Goal: Task Accomplishment & Management: Use online tool/utility

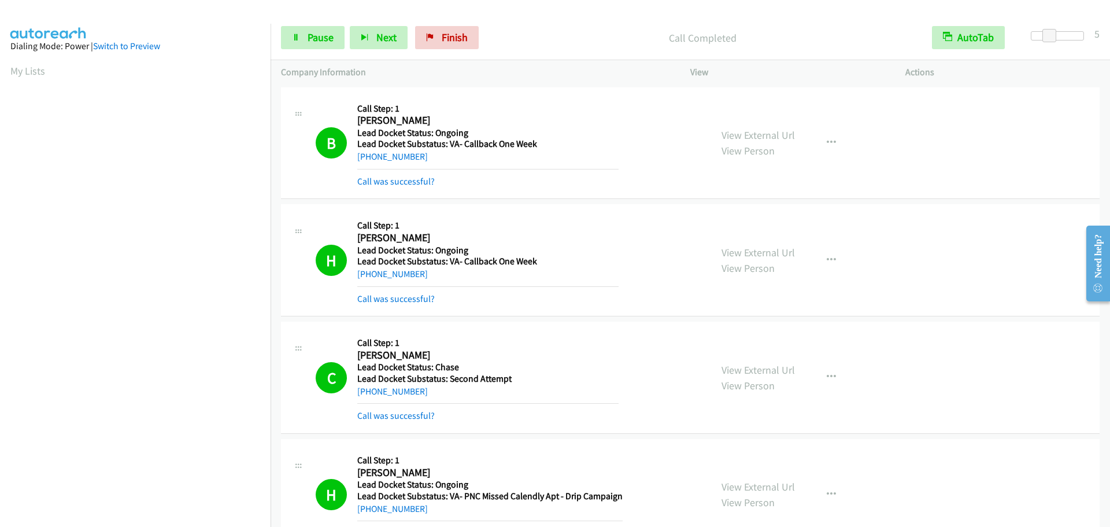
scroll to position [122, 0]
click at [309, 36] on span "Pause" at bounding box center [321, 37] width 26 height 13
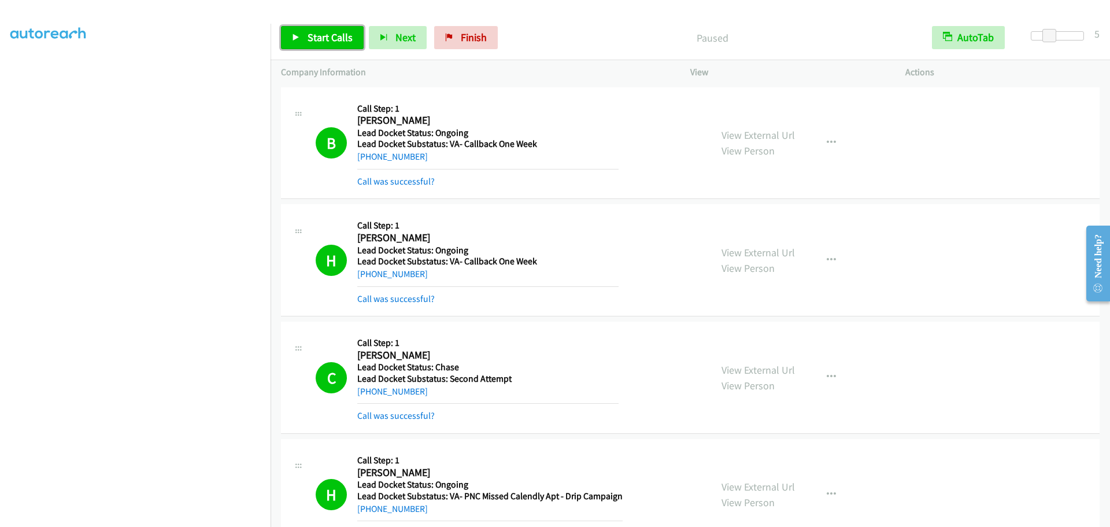
click at [309, 36] on span "Start Calls" at bounding box center [330, 37] width 45 height 13
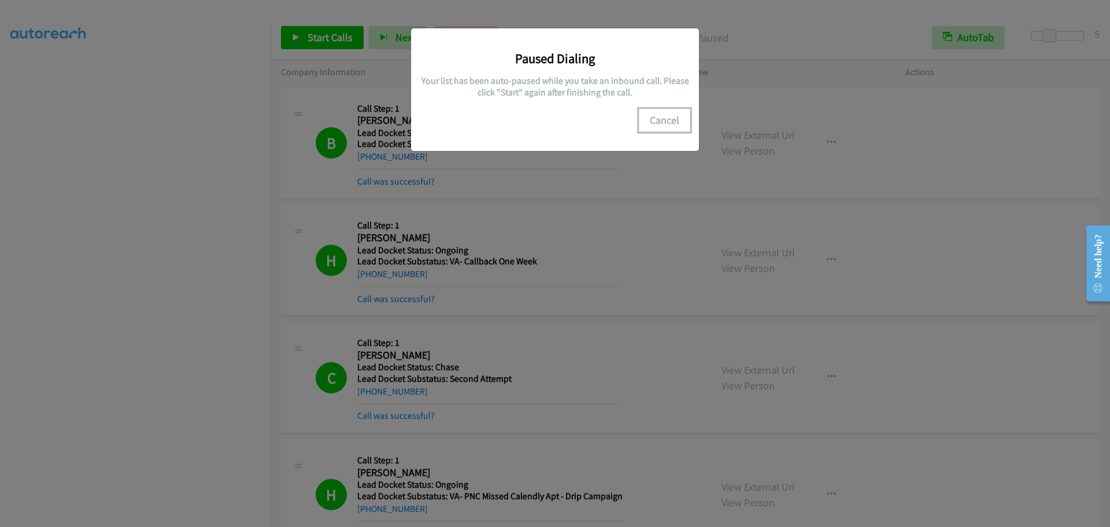
click at [667, 113] on button "Cancel" at bounding box center [664, 120] width 51 height 23
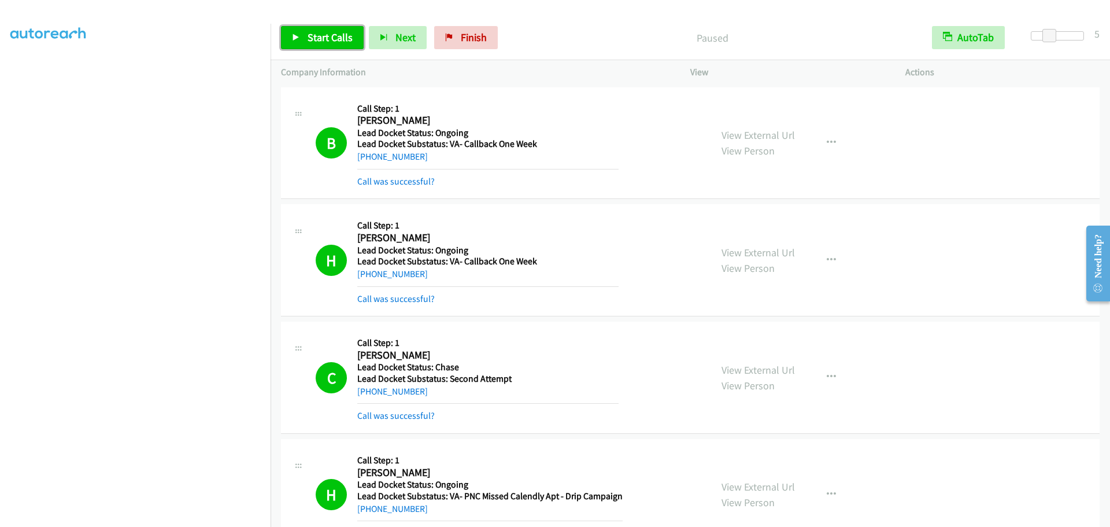
click at [328, 38] on span "Start Calls" at bounding box center [330, 37] width 45 height 13
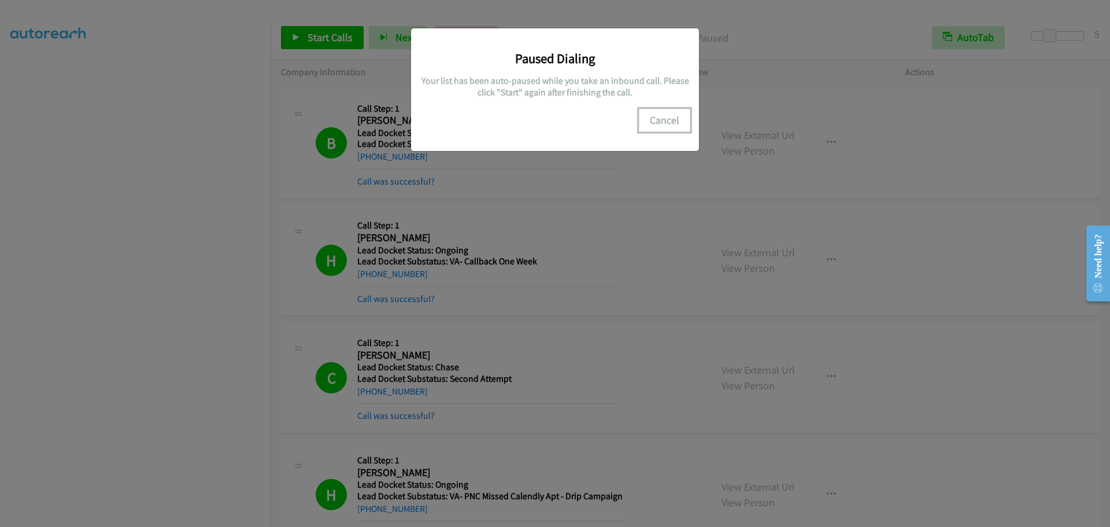
click at [663, 119] on button "Cancel" at bounding box center [664, 120] width 51 height 23
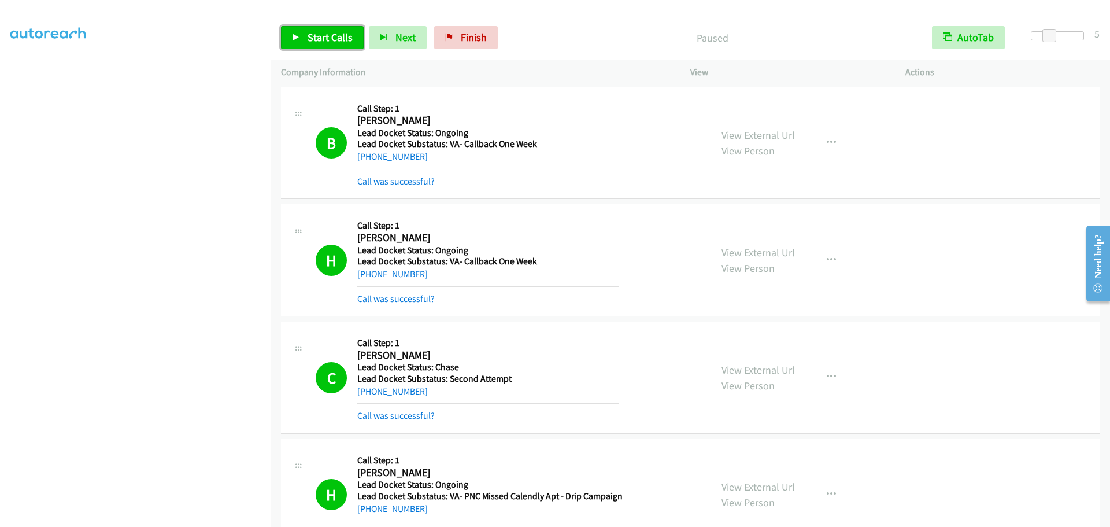
click at [315, 42] on span "Start Calls" at bounding box center [330, 37] width 45 height 13
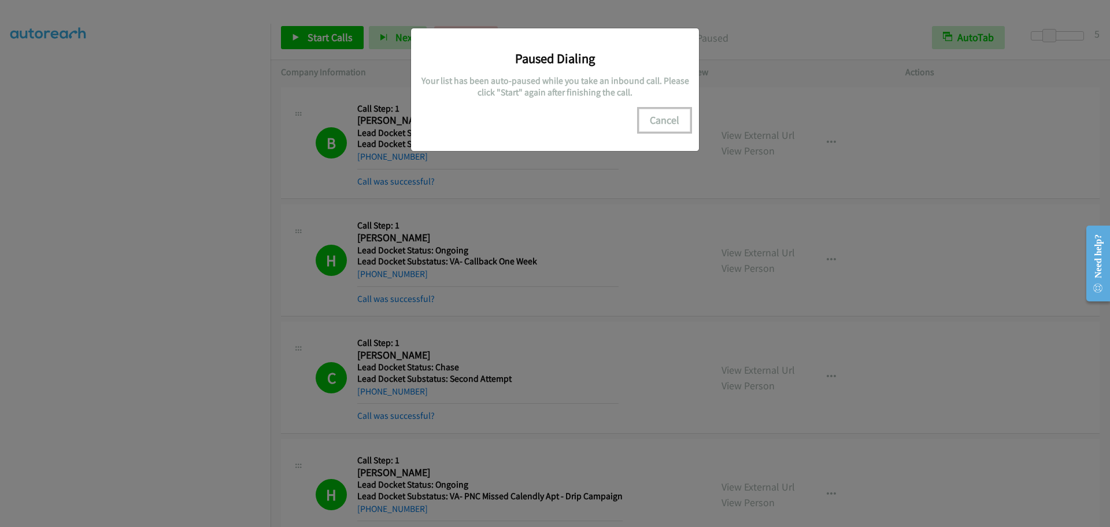
click at [664, 119] on button "Cancel" at bounding box center [664, 120] width 51 height 23
click at [668, 119] on button "Cancel" at bounding box center [664, 120] width 51 height 23
click at [205, 212] on div "Paused Dialing Your list has been auto-paused while you take an inbound call. P…" at bounding box center [555, 268] width 1110 height 516
click at [664, 117] on button "Cancel" at bounding box center [664, 120] width 51 height 23
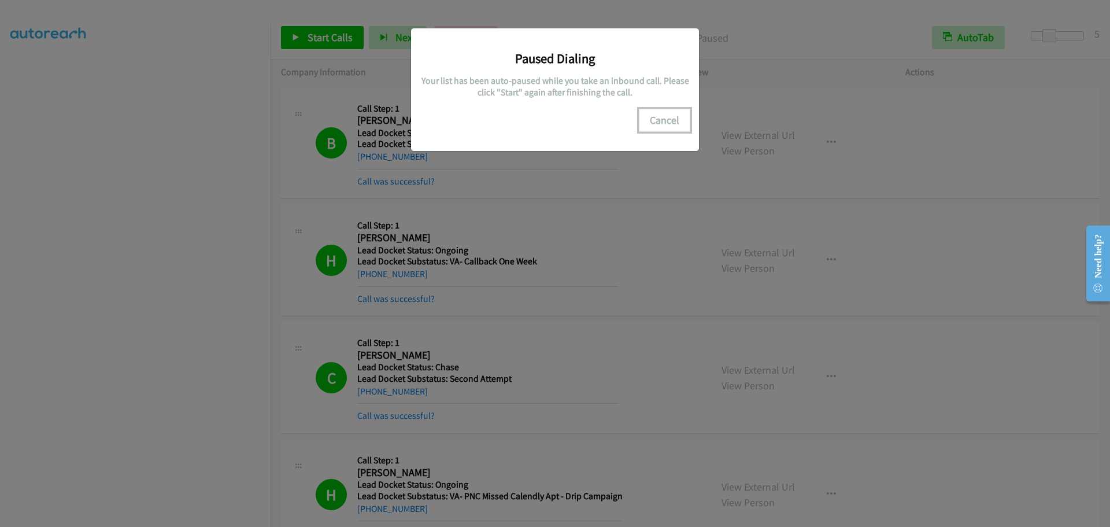
click at [663, 116] on button "Cancel" at bounding box center [664, 120] width 51 height 23
click at [290, 71] on div "Paused Dialing Your list has been auto-paused while you take an inbound call. P…" at bounding box center [555, 268] width 1110 height 516
drag, startPoint x: 653, startPoint y: 119, endPoint x: 660, endPoint y: 119, distance: 6.9
click at [655, 119] on button "Cancel" at bounding box center [664, 120] width 51 height 23
click at [660, 119] on button "Cancel" at bounding box center [664, 120] width 51 height 23
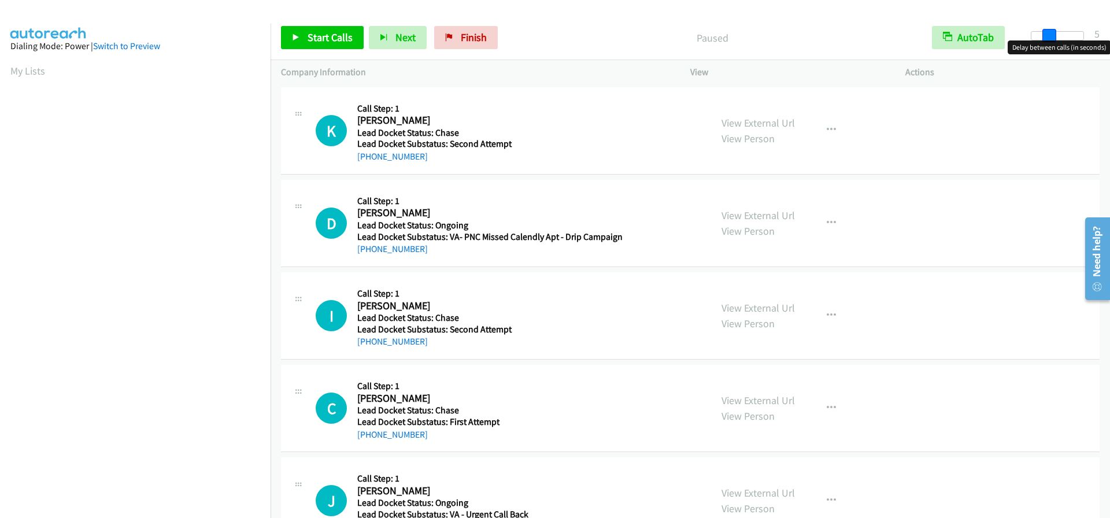
drag, startPoint x: 1028, startPoint y: 32, endPoint x: 1046, endPoint y: 34, distance: 18.0
click at [1046, 34] on span at bounding box center [1050, 36] width 14 height 14
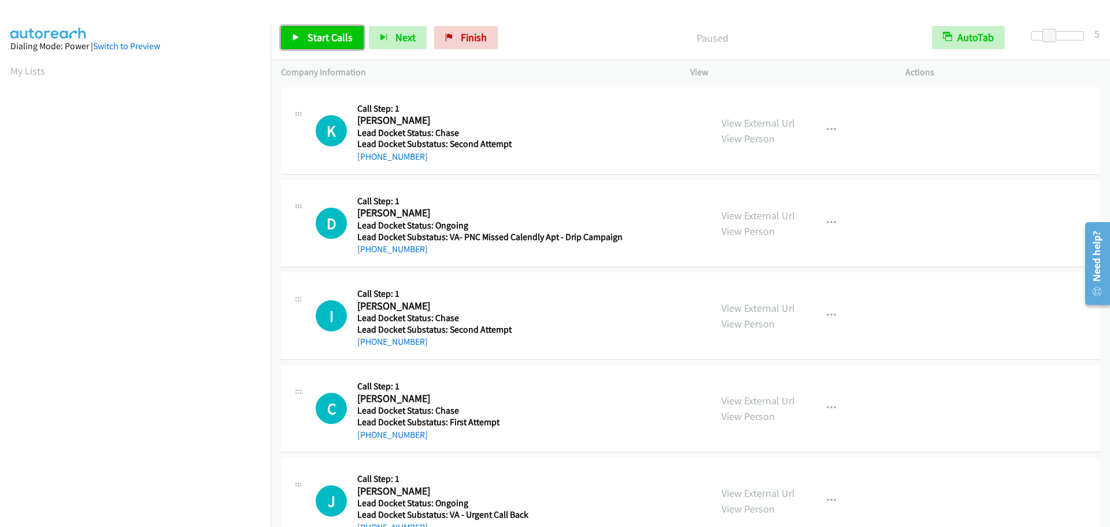
click at [323, 35] on span "Start Calls" at bounding box center [330, 37] width 45 height 13
